Goal: Download file/media

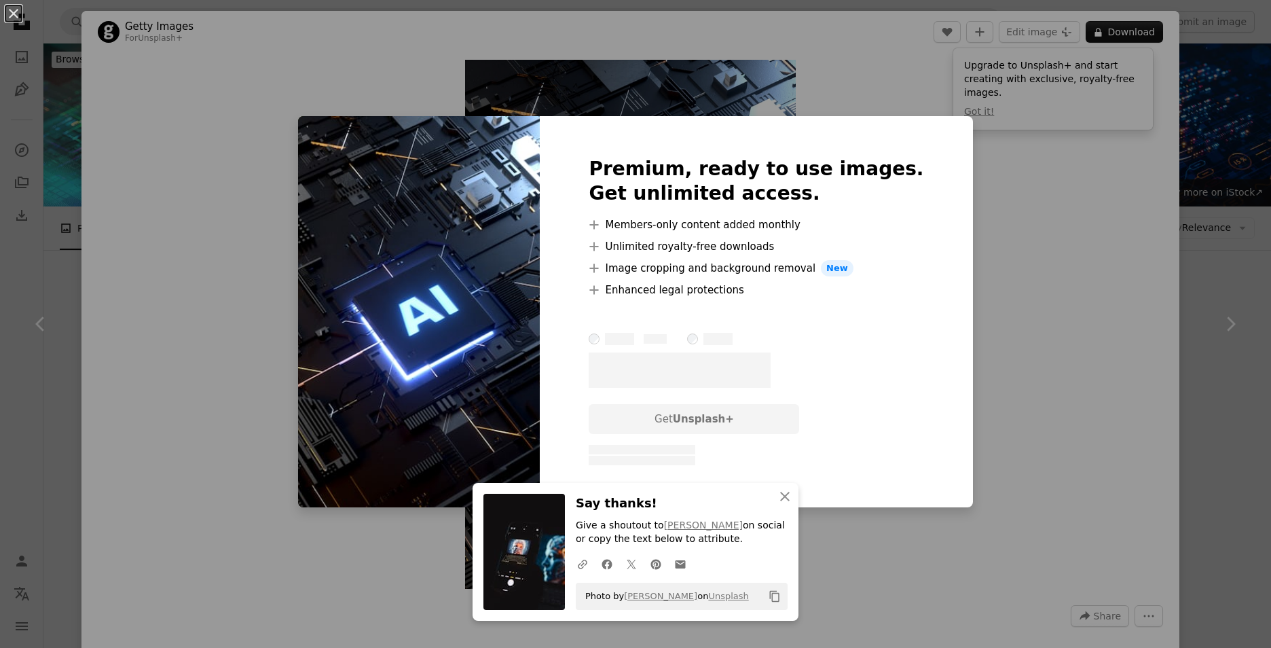
scroll to position [852, 0]
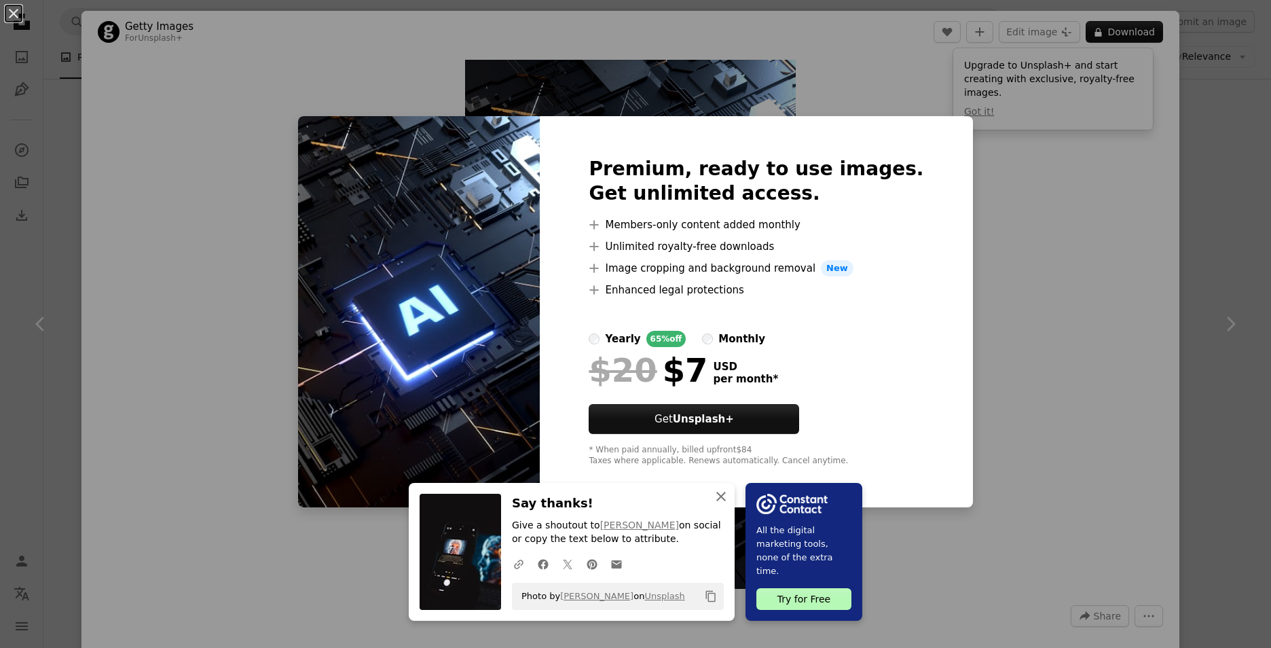
click at [719, 490] on icon "An X shape" at bounding box center [721, 496] width 16 height 16
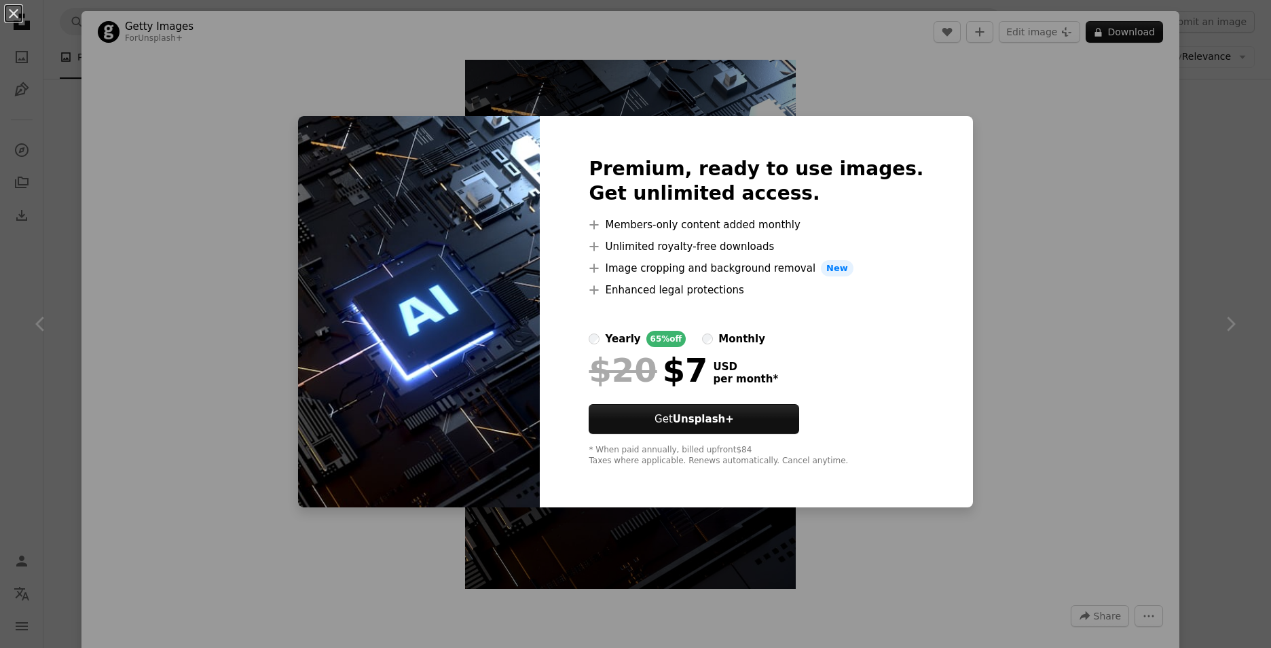
click at [282, 353] on div "An X shape Premium, ready to use images. Get unlimited access. A plus sign Memb…" at bounding box center [635, 324] width 1271 height 648
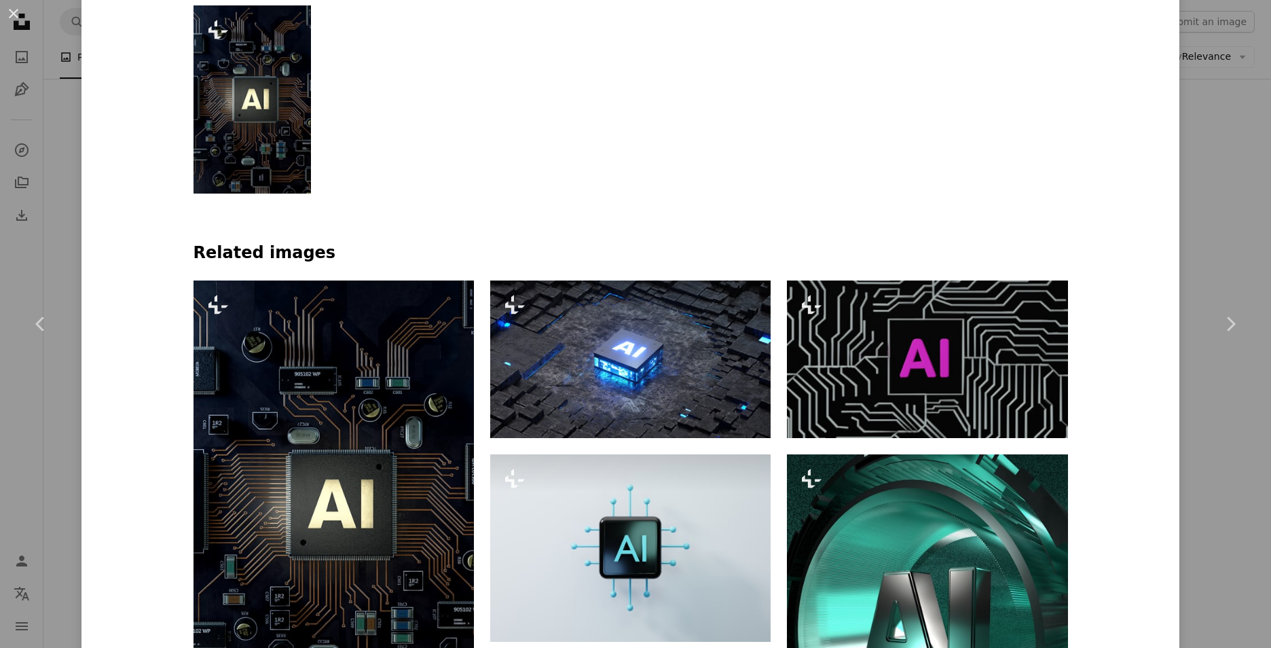
scroll to position [827, 0]
